Goal: Find specific page/section: Find specific page/section

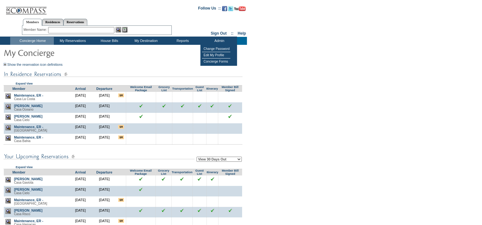
click at [308, 67] on form "Follow Us ::" at bounding box center [239, 142] width 479 height 280
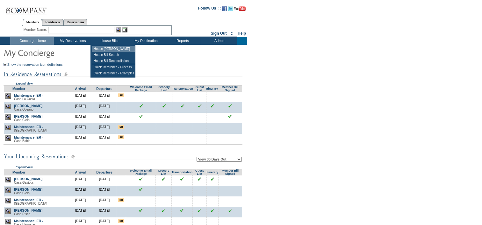
click at [119, 48] on td "House Bill Queue" at bounding box center [113, 49] width 43 height 6
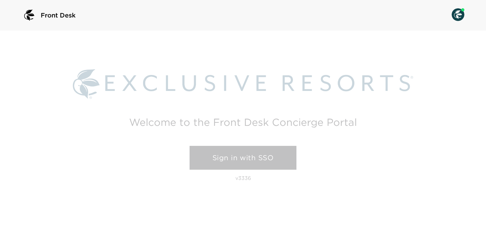
click at [257, 161] on link "Sign in with SSO" at bounding box center [243, 158] width 107 height 24
